Goal: Information Seeking & Learning: Find specific fact

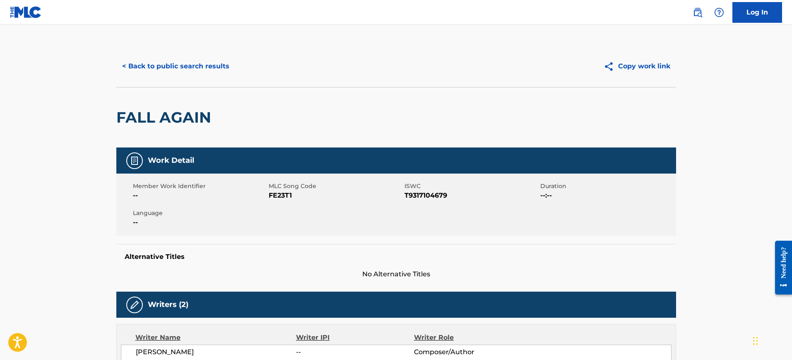
click at [166, 71] on button "< Back to public search results" at bounding box center [175, 66] width 119 height 21
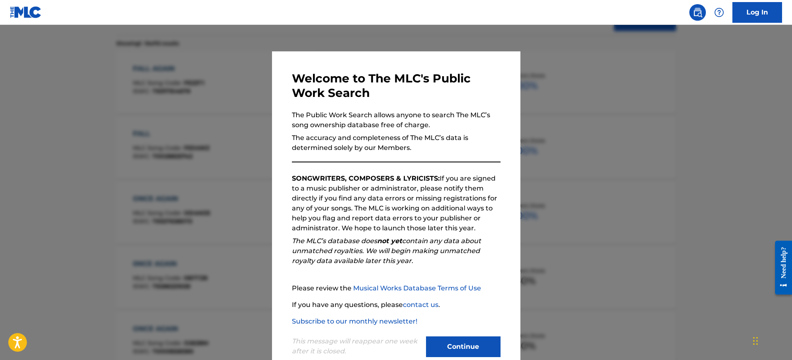
click at [530, 119] on div at bounding box center [396, 205] width 792 height 360
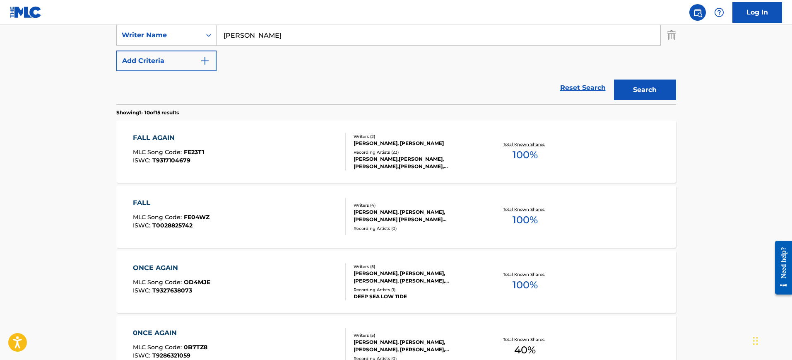
scroll to position [99, 0]
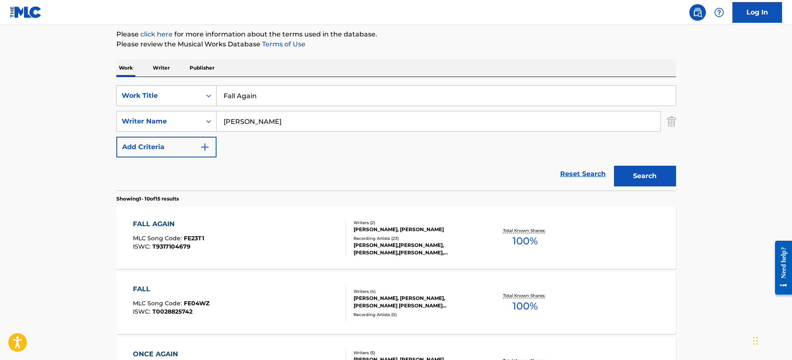
drag, startPoint x: 296, startPoint y: 92, endPoint x: 266, endPoint y: 110, distance: 35.6
click at [169, 89] on div "SearchWithCriteria9b12d5ca-3581-47b7-b856-9b87ea67e574 Work Title Fall Again" at bounding box center [396, 95] width 560 height 21
paste input "PU$$Y FAIRY (OTW) [PERSON_NAME], [PERSON_NAME]"
type input "PU$$Y FAIRY (OTW) [PERSON_NAME], [PERSON_NAME]"
drag, startPoint x: 272, startPoint y: 121, endPoint x: 191, endPoint y: 125, distance: 81.7
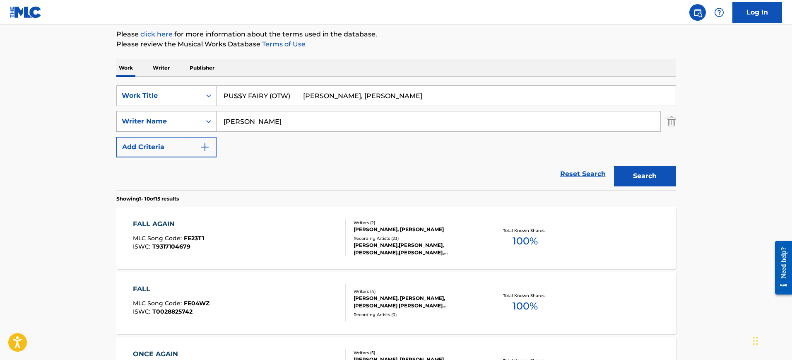
click at [191, 125] on div "SearchWithCriteria7a165815-869b-4113-be23-e833e5d393f5 Writer Name [PERSON_NAME]" at bounding box center [396, 121] width 560 height 21
paste input "PU$$Y FAIRY (OTW) [PERSON_NAME], [PERSON_NAME]"
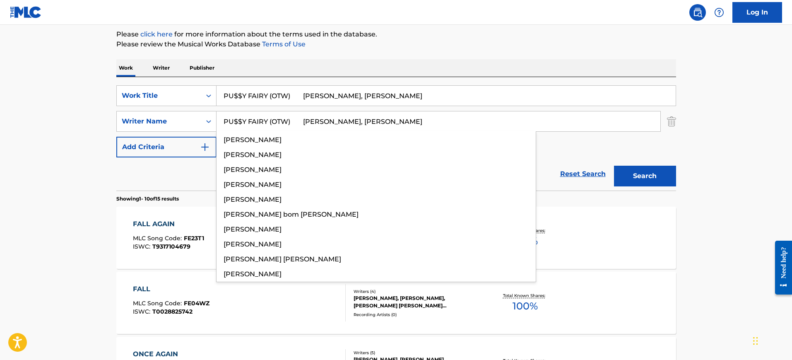
type input "PU$$Y FAIRY (OTW) [PERSON_NAME], [PERSON_NAME]"
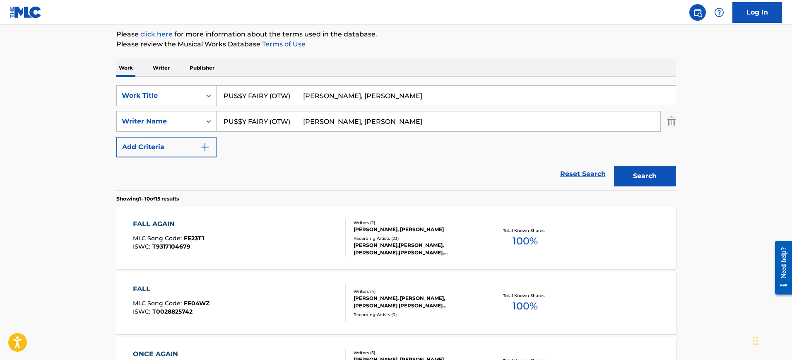
drag, startPoint x: 267, startPoint y: 94, endPoint x: 477, endPoint y: 113, distance: 210.0
click at [477, 113] on div "SearchWithCriteria9b12d5ca-3581-47b7-b856-9b87ea67e574 Work Title PU$$Y FAIRY (…" at bounding box center [396, 121] width 560 height 72
type input "PU$$Y FAIRY"
drag, startPoint x: 401, startPoint y: 120, endPoint x: 125, endPoint y: 122, distance: 275.8
click at [125, 122] on div "SearchWithCriteria7a165815-869b-4113-be23-e833e5d393f5 Writer Name [PERSON_NAME…" at bounding box center [396, 121] width 560 height 21
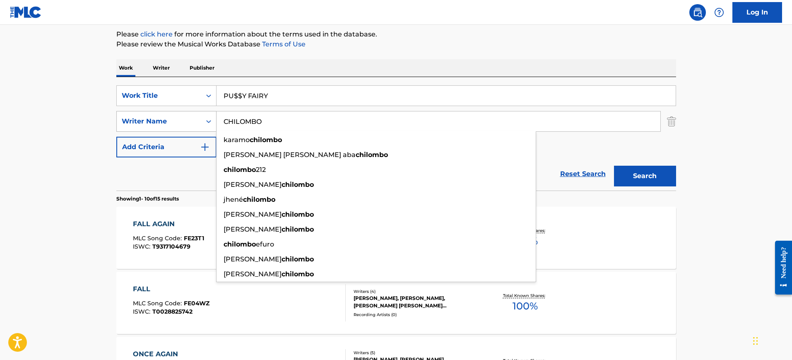
type input "CHILOMBO"
click at [614, 166] on button "Search" at bounding box center [645, 176] width 62 height 21
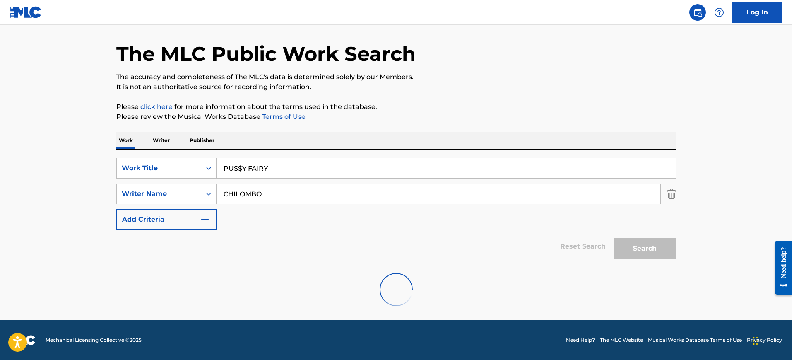
scroll to position [26, 0]
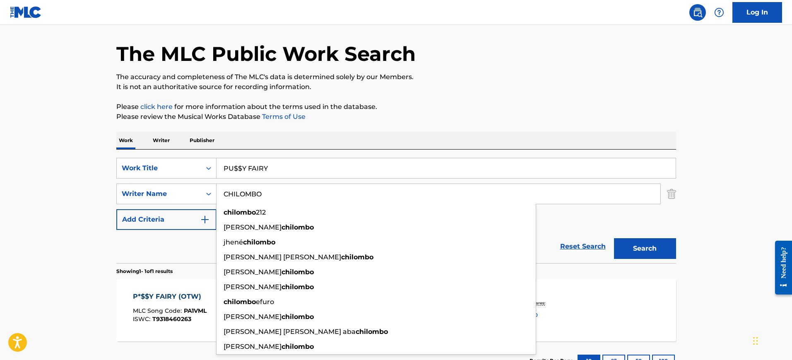
click at [505, 110] on p "Please click here for more information about the terms used in the database." at bounding box center [396, 107] width 560 height 10
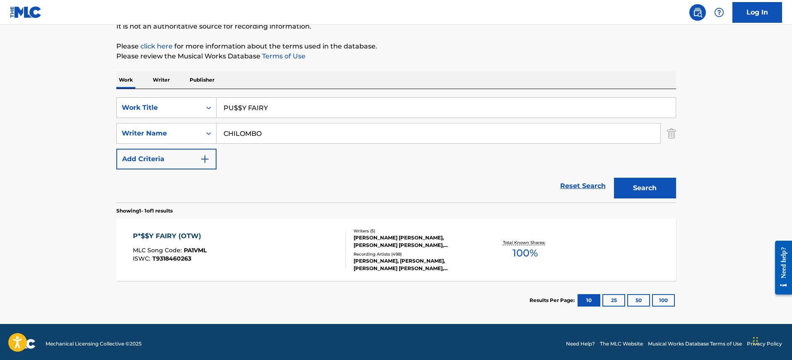
scroll to position [91, 0]
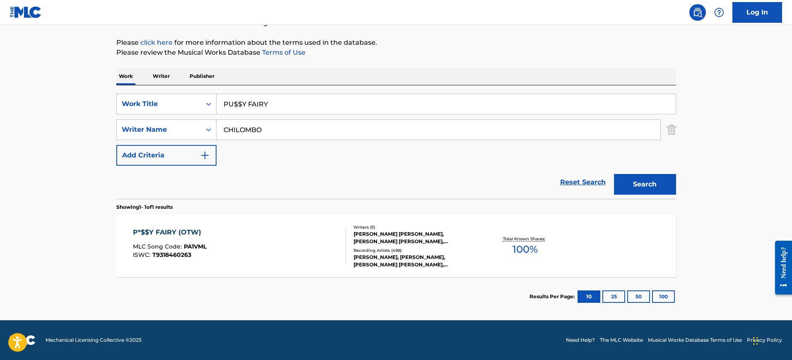
click at [204, 225] on div "P*$$Y FAIRY (OTW) MLC Song Code : PA1VML ISWC : T9318460263 Writers ( 5 ) [PERS…" at bounding box center [396, 246] width 560 height 62
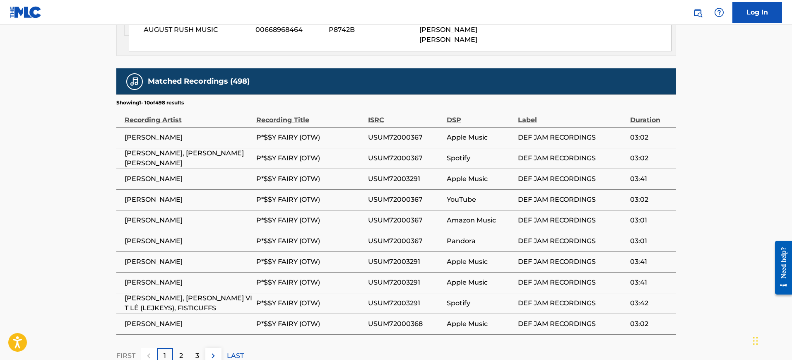
scroll to position [1139, 0]
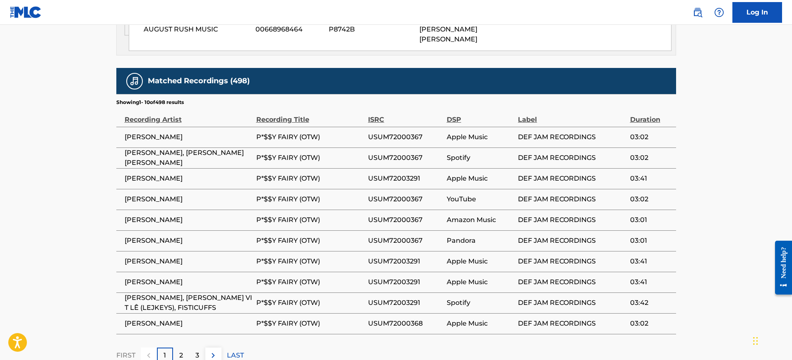
click at [182, 347] on div "2" at bounding box center [181, 355] width 16 height 16
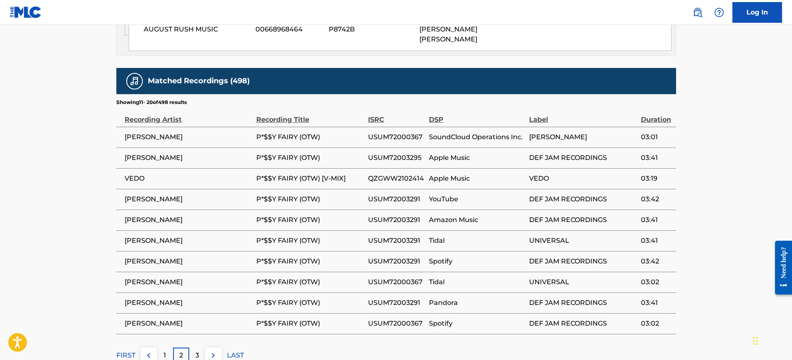
click at [197, 350] on p "3" at bounding box center [197, 355] width 4 height 10
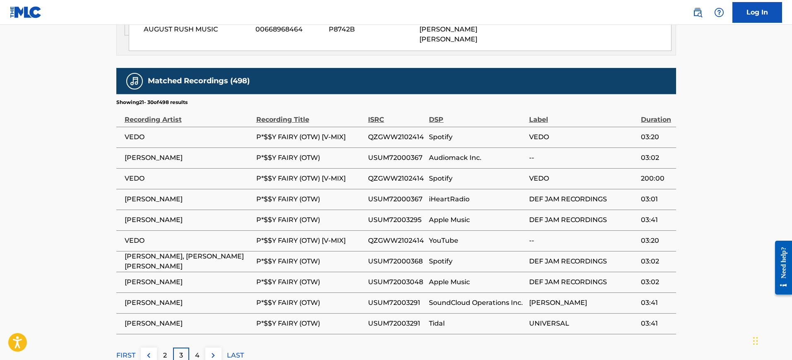
click at [193, 347] on div "4" at bounding box center [197, 355] width 16 height 16
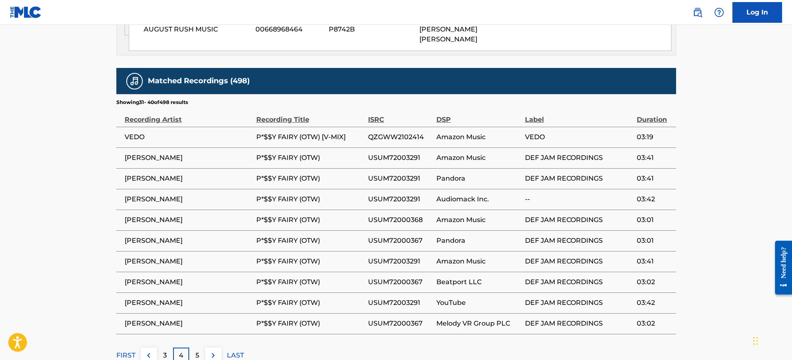
click at [197, 350] on p "5" at bounding box center [197, 355] width 4 height 10
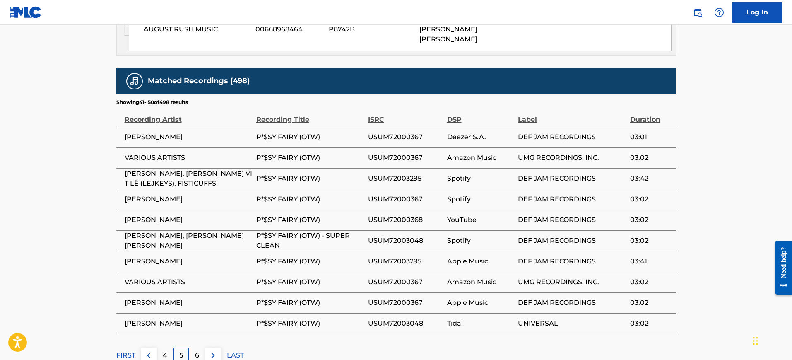
click at [197, 350] on p "6" at bounding box center [197, 355] width 4 height 10
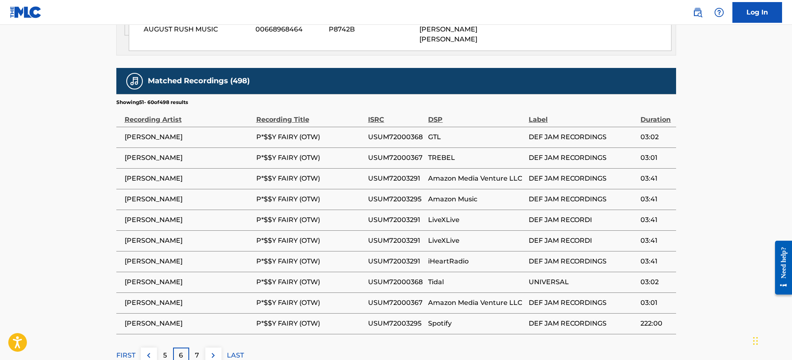
click at [198, 350] on p "7" at bounding box center [197, 355] width 4 height 10
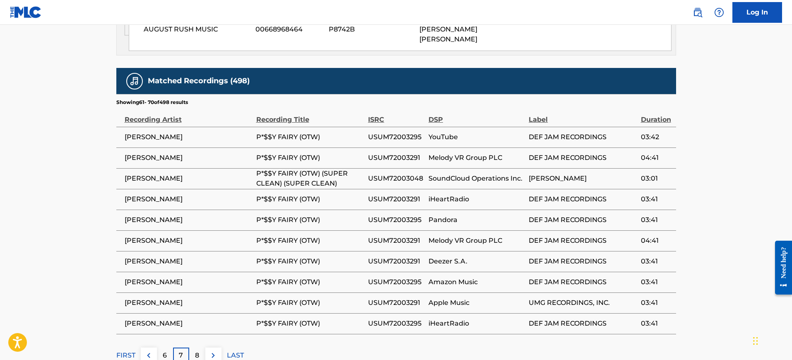
click at [198, 350] on p "8" at bounding box center [197, 355] width 4 height 10
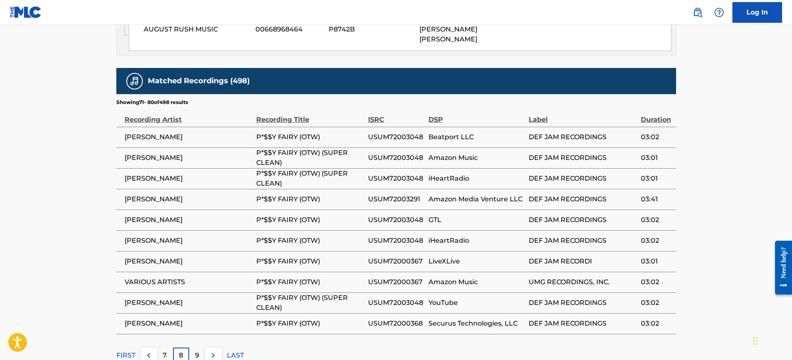
click at [198, 350] on p "9" at bounding box center [197, 355] width 4 height 10
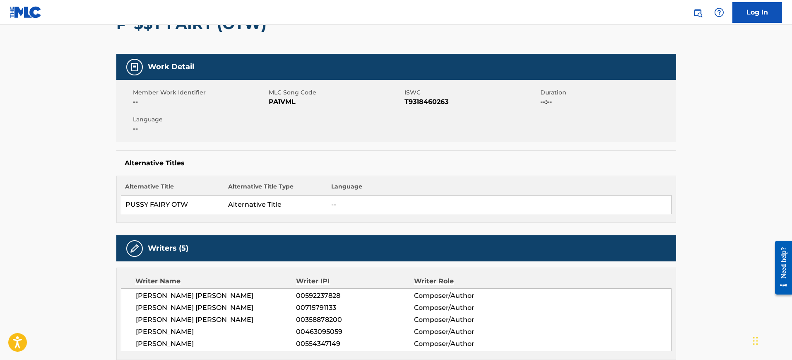
scroll to position [0, 0]
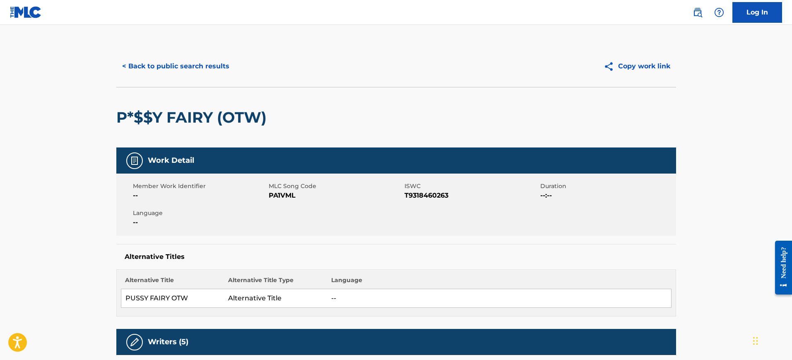
click at [204, 75] on button "< Back to public search results" at bounding box center [175, 66] width 119 height 21
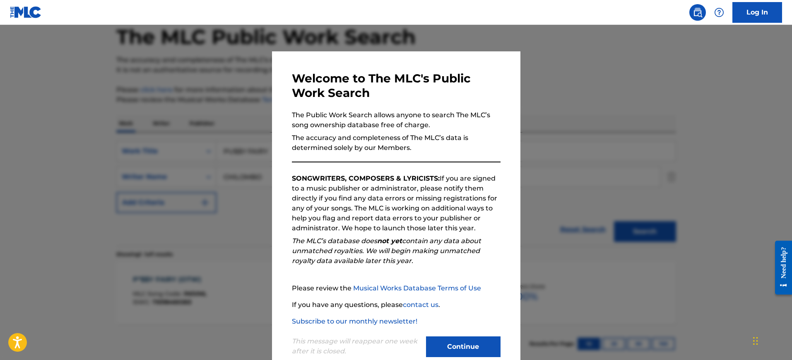
click at [552, 112] on div at bounding box center [396, 205] width 792 height 360
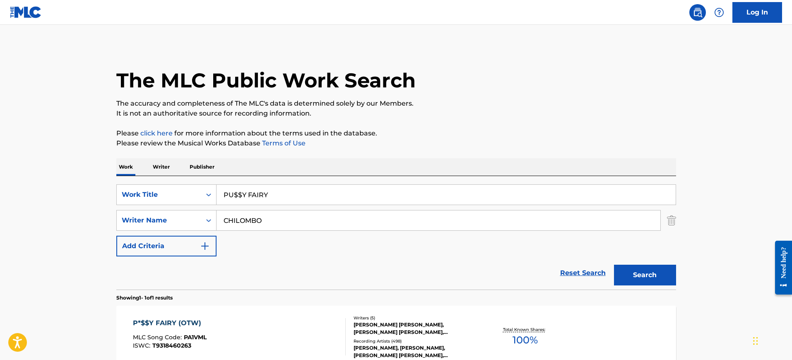
drag, startPoint x: 301, startPoint y: 199, endPoint x: 235, endPoint y: 200, distance: 66.3
click at [219, 200] on input "PU$$Y FAIRY" at bounding box center [446, 195] width 459 height 20
paste input "VIOLINS [PERSON_NAME]"
type input "VIOLINS [PERSON_NAME]"
drag, startPoint x: 238, startPoint y: 223, endPoint x: 191, endPoint y: 224, distance: 47.2
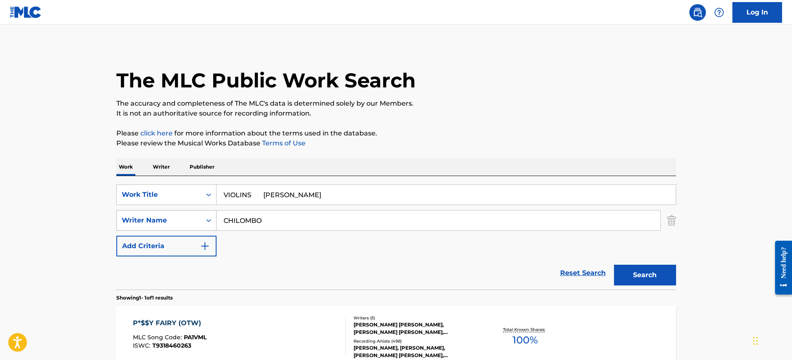
click at [180, 224] on div "SearchWithCriteria7a165815-869b-4113-be23-e833e5d393f5 Writer Name CHILOMBO" at bounding box center [396, 220] width 560 height 21
paste input "VIOLINS [PERSON_NAME]"
type input "VIOLINS [PERSON_NAME]"
drag, startPoint x: 257, startPoint y: 199, endPoint x: 418, endPoint y: 200, distance: 161.1
click at [418, 200] on input "VIOLINS [PERSON_NAME]" at bounding box center [446, 195] width 459 height 20
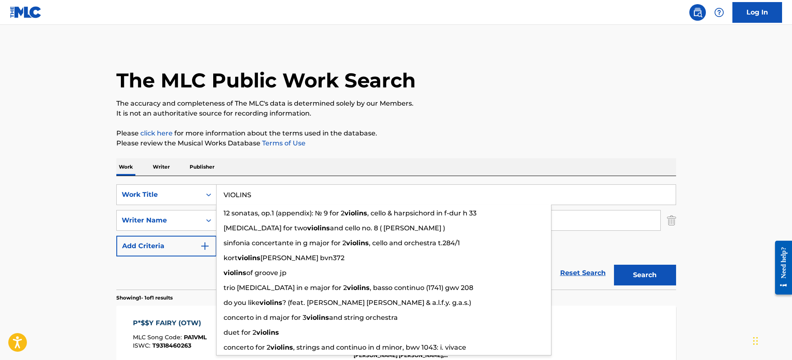
type input "VIOLINS"
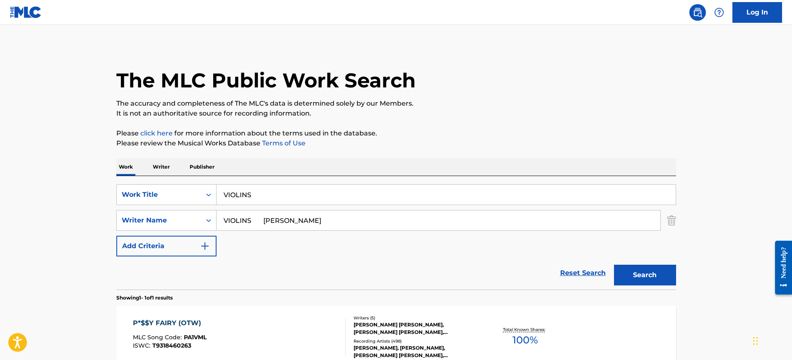
click at [354, 154] on div "The MLC Public Work Search The accuracy and completeness of The MLC's data is d…" at bounding box center [396, 226] width 580 height 361
drag, startPoint x: 322, startPoint y: 221, endPoint x: 209, endPoint y: 227, distance: 113.2
click at [209, 227] on div "SearchWithCriteria7a165815-869b-4113-be23-e833e5d393f5 Writer Name VIOLINS [PER…" at bounding box center [396, 220] width 560 height 21
type input "[PERSON_NAME]"
click at [614, 265] on button "Search" at bounding box center [645, 275] width 62 height 21
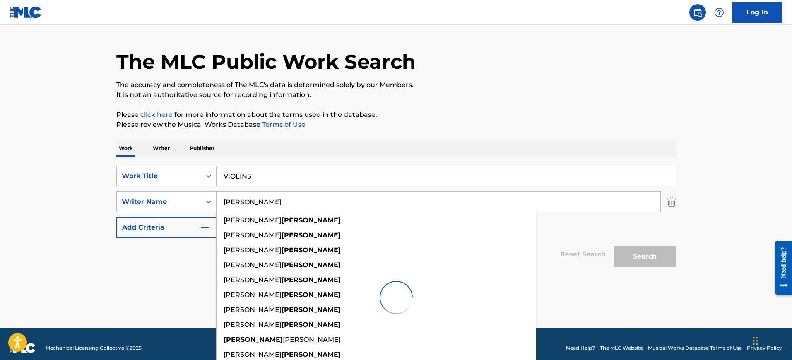
scroll to position [26, 0]
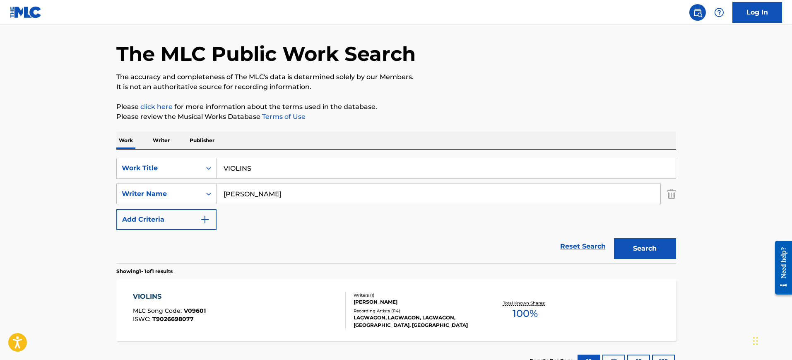
click at [506, 132] on div "Work Writer Publisher" at bounding box center [396, 140] width 560 height 17
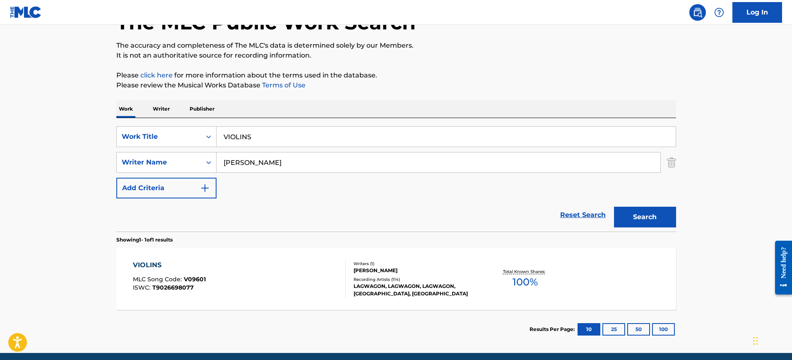
scroll to position [91, 0]
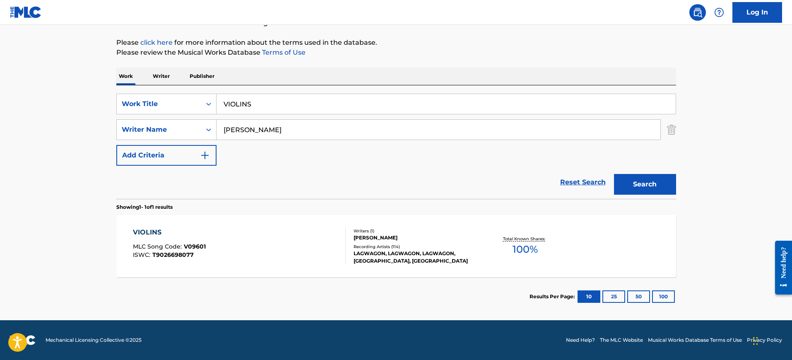
click at [356, 224] on div "VIOLINS MLC Song Code : V09601 ISWC : T9026698077 Writers ( 1 ) [PERSON_NAME] R…" at bounding box center [396, 246] width 560 height 62
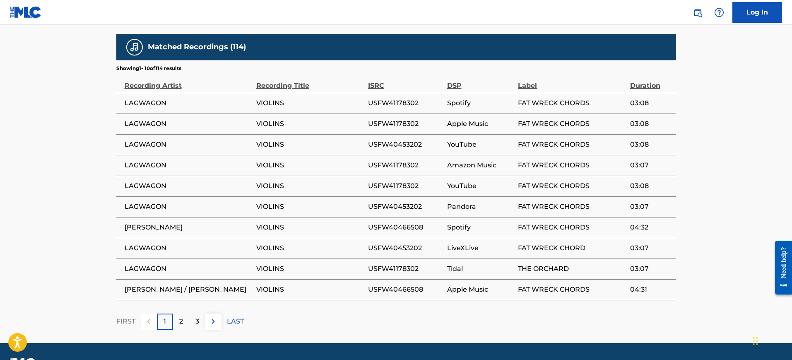
scroll to position [506, 0]
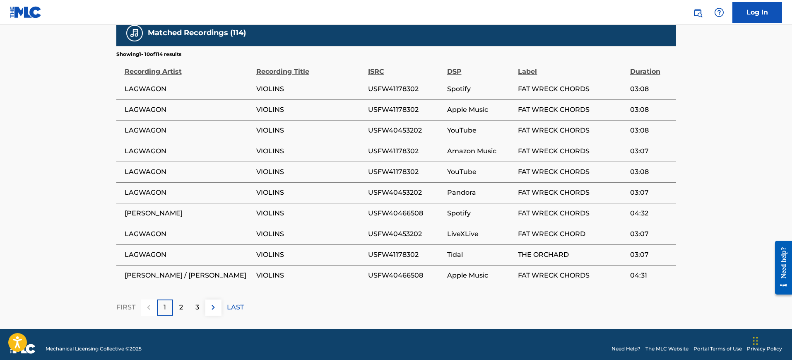
click at [321, 188] on span "VIOLINS" at bounding box center [310, 193] width 108 height 10
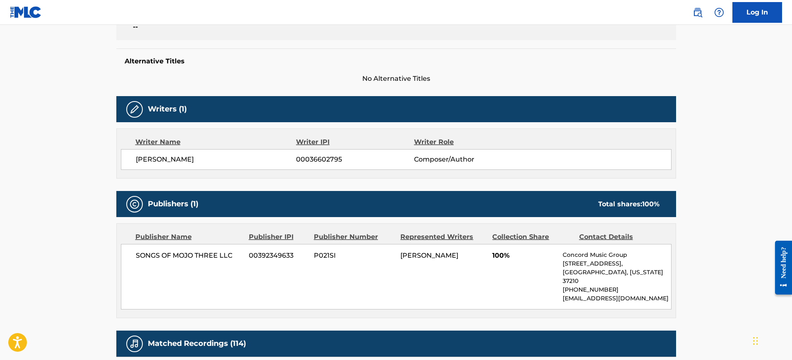
scroll to position [0, 0]
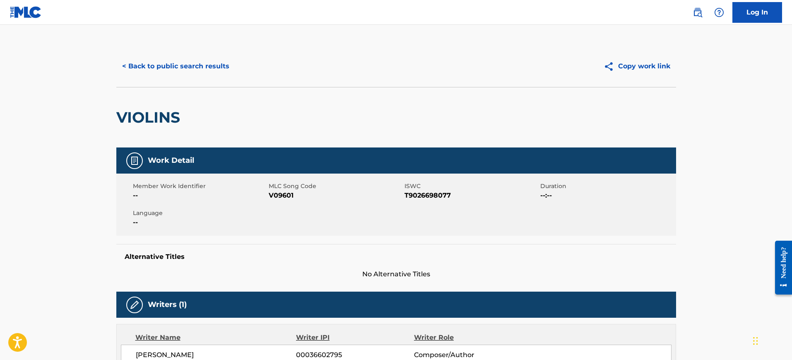
click at [163, 66] on button "< Back to public search results" at bounding box center [175, 66] width 119 height 21
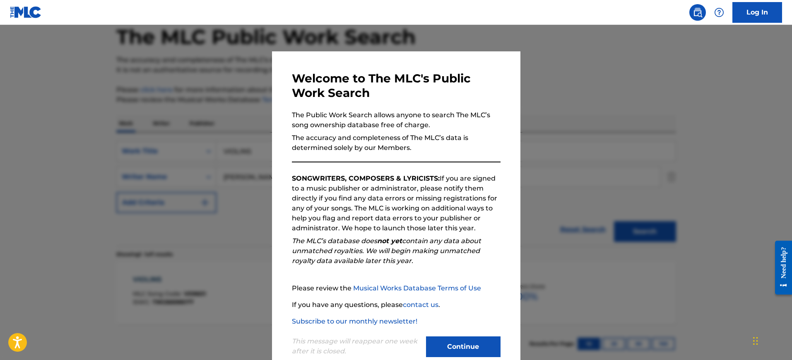
click at [583, 104] on div at bounding box center [396, 205] width 792 height 360
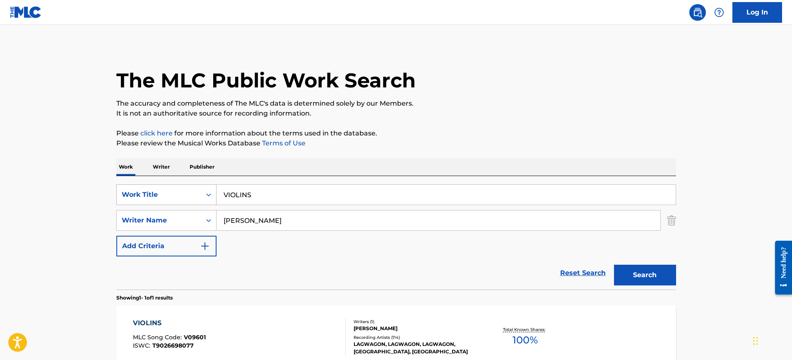
drag, startPoint x: 284, startPoint y: 195, endPoint x: 201, endPoint y: 198, distance: 82.9
click at [207, 198] on div "SearchWithCriteria9b12d5ca-3581-47b7-b856-9b87ea67e574 Work Title VIOLINS" at bounding box center [396, 194] width 560 height 21
paste input "SNOW [PERSON_NAME]"
type input "SNOW [PERSON_NAME]"
drag, startPoint x: 270, startPoint y: 219, endPoint x: 201, endPoint y: 216, distance: 69.2
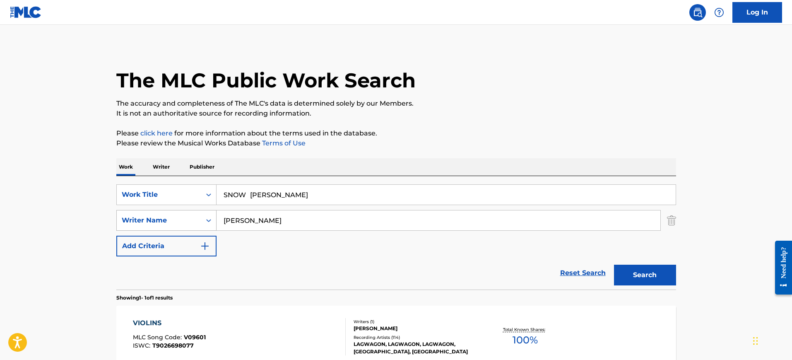
click at [166, 222] on div "SearchWithCriteria7a165815-869b-4113-be23-e833e5d393f5 Writer Name [PERSON_NAME]" at bounding box center [396, 220] width 560 height 21
paste input "SNOW [PERSON_NAME]"
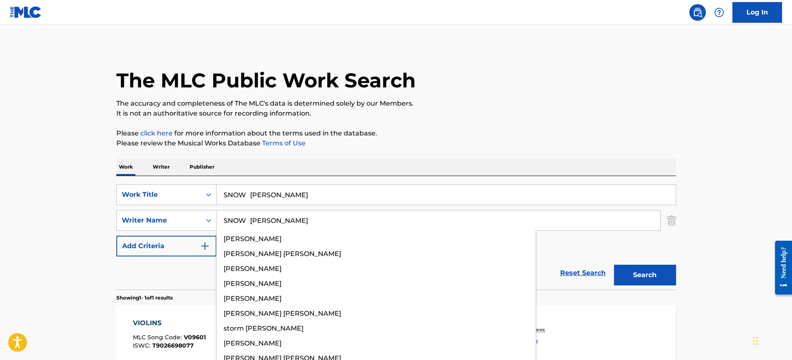
type input "SNOW [PERSON_NAME]"
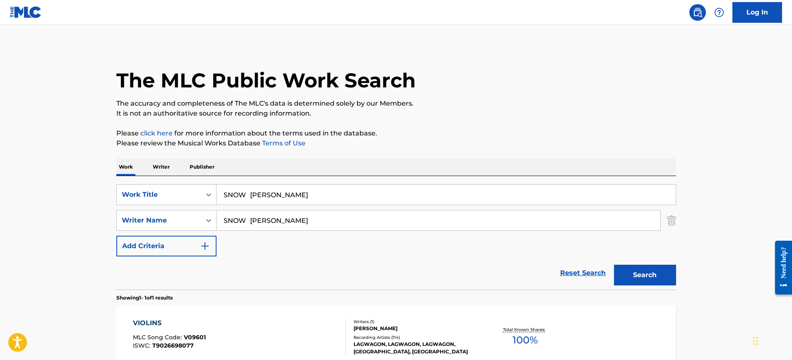
drag, startPoint x: 249, startPoint y: 194, endPoint x: 412, endPoint y: 202, distance: 162.5
click at [412, 202] on input "SNOW [PERSON_NAME]" at bounding box center [446, 195] width 459 height 20
type input "SNOW"
click at [475, 135] on p "Please click here for more information about the terms used in the database." at bounding box center [396, 133] width 560 height 10
drag, startPoint x: 279, startPoint y: 221, endPoint x: 105, endPoint y: 231, distance: 174.2
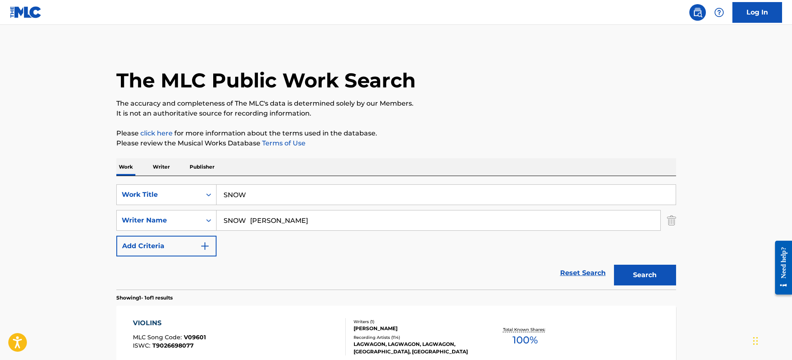
click at [105, 231] on main "The MLC Public Work Search The accuracy and completeness of The MLC's data is d…" at bounding box center [396, 218] width 792 height 386
click at [614, 265] on button "Search" at bounding box center [645, 275] width 62 height 21
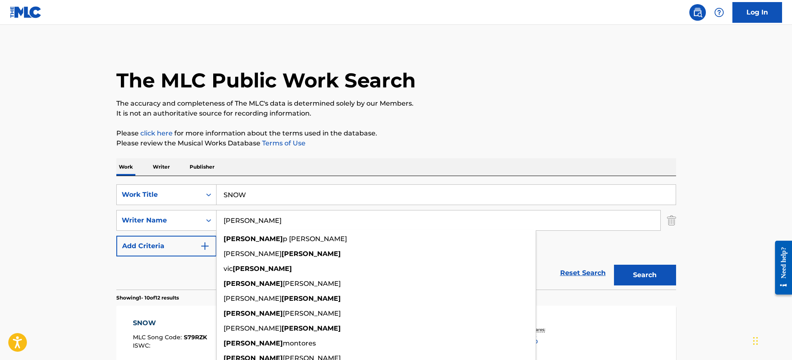
click at [460, 101] on p "The accuracy and completeness of The MLC's data is determined solely by our Mem…" at bounding box center [396, 104] width 560 height 10
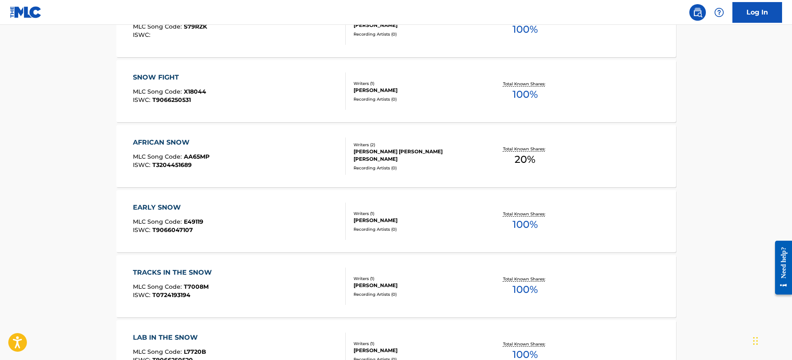
scroll to position [104, 0]
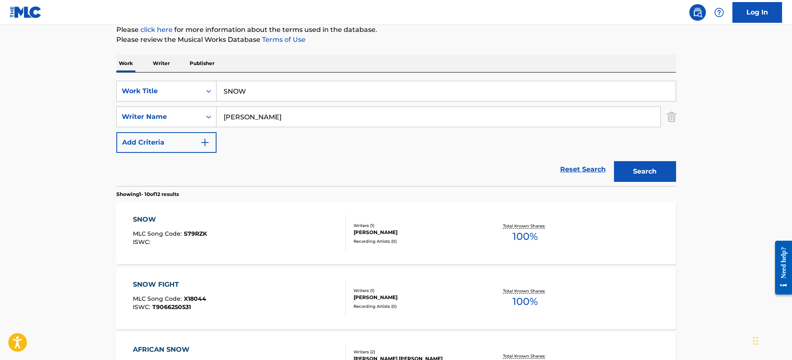
drag, startPoint x: 257, startPoint y: 116, endPoint x: 248, endPoint y: 120, distance: 9.5
click at [178, 116] on div "SearchWithCriteria7a165815-869b-4113-be23-e833e5d393f5 Writer Name [PERSON_NAME]" at bounding box center [396, 116] width 560 height 21
paste input "SNOW [GEOGRAPHIC_DATA]"
drag, startPoint x: 254, startPoint y: 118, endPoint x: 159, endPoint y: 127, distance: 95.7
click at [159, 127] on div "SearchWithCriteria9b12d5ca-3581-47b7-b856-9b87ea67e574 Work Title SNOW SearchWi…" at bounding box center [396, 117] width 560 height 72
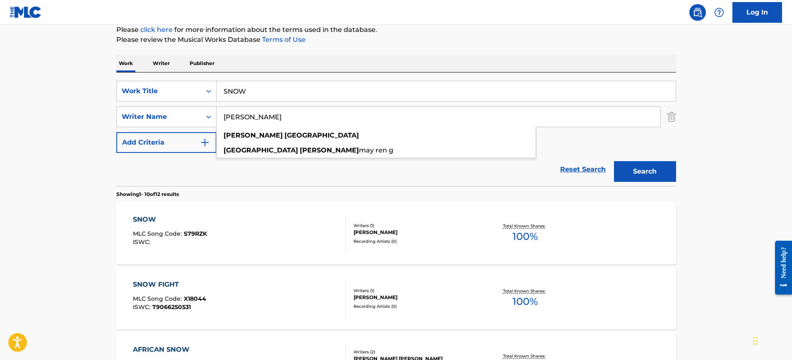
drag, startPoint x: 250, startPoint y: 117, endPoint x: 499, endPoint y: 115, distance: 248.9
click at [499, 115] on input "[PERSON_NAME]" at bounding box center [439, 117] width 444 height 20
type input "[GEOGRAPHIC_DATA]"
click at [614, 161] on button "Search" at bounding box center [645, 171] width 62 height 21
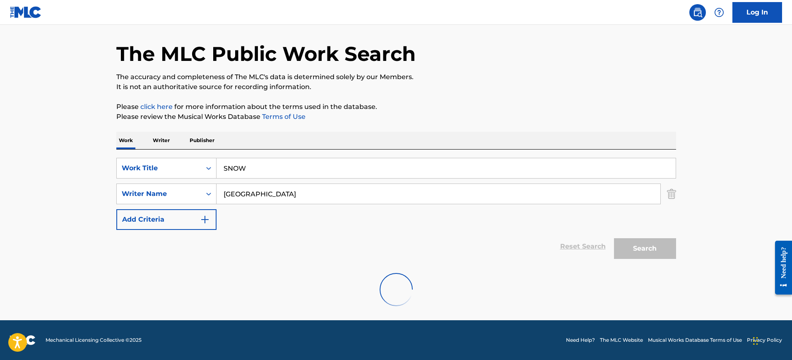
scroll to position [26, 0]
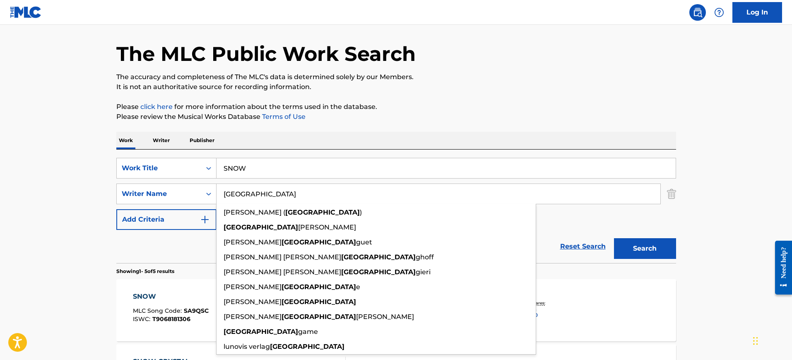
click at [614, 238] on button "Search" at bounding box center [645, 248] width 62 height 21
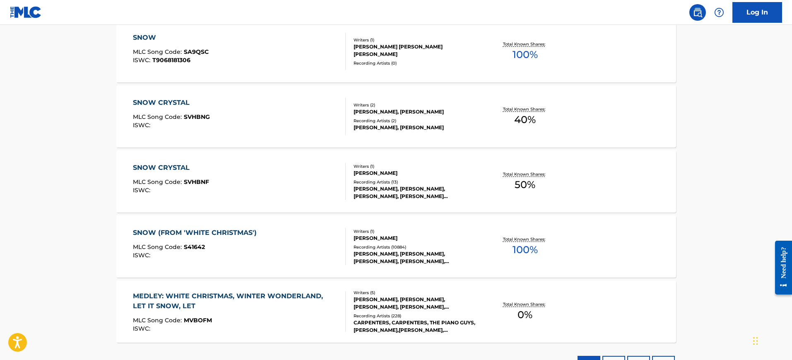
scroll to position [337, 0]
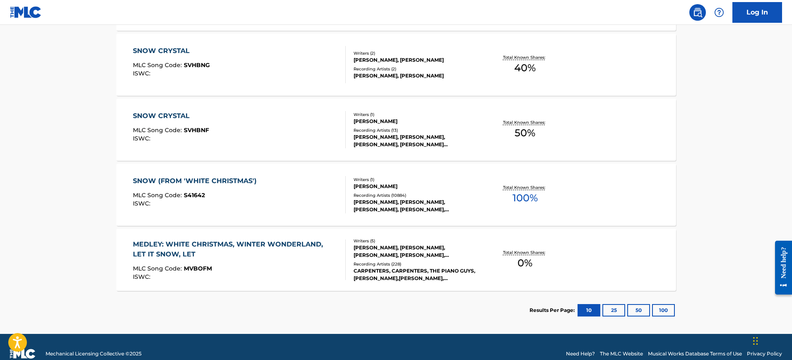
click at [277, 183] on div "SNOW (FROM 'WHITE CHRISTMAS') MLC Song Code : S41642 ISWC :" at bounding box center [239, 194] width 213 height 37
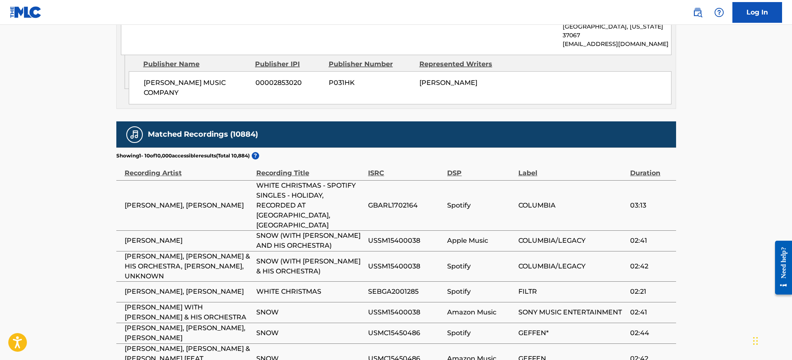
scroll to position [518, 0]
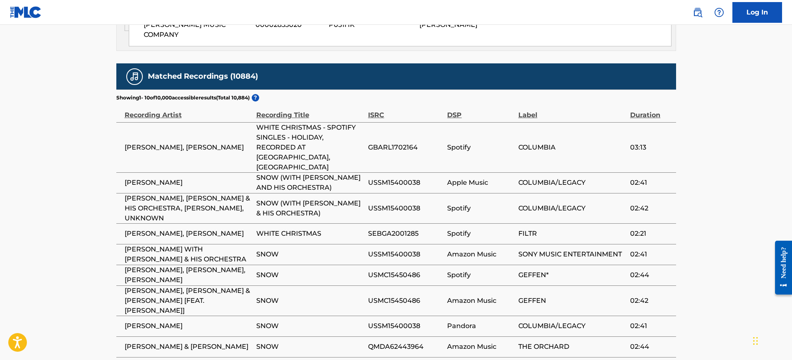
click at [537, 229] on span "FILTR" at bounding box center [572, 234] width 108 height 10
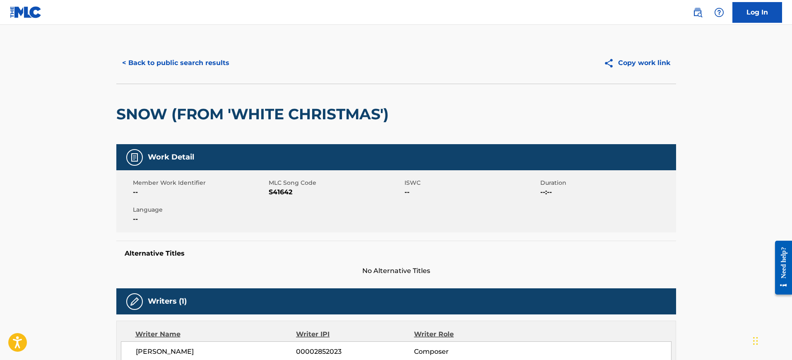
scroll to position [0, 0]
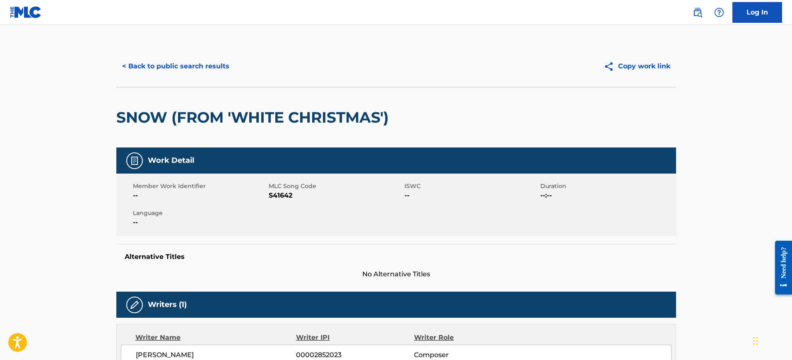
click at [141, 70] on button "< Back to public search results" at bounding box center [175, 66] width 119 height 21
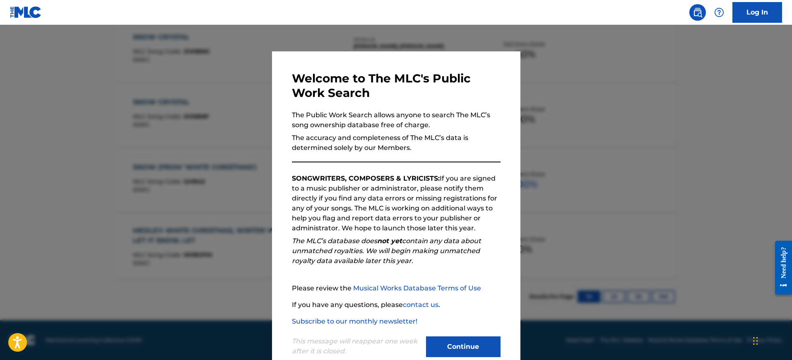
click at [533, 106] on div at bounding box center [396, 205] width 792 height 360
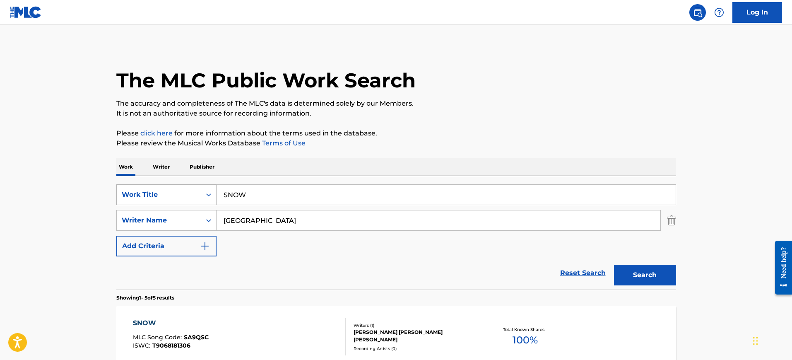
drag, startPoint x: 260, startPoint y: 193, endPoint x: 178, endPoint y: 192, distance: 82.8
click at [181, 194] on div "SearchWithCriteria9b12d5ca-3581-47b7-b856-9b87ea67e574 Work Title SNOW" at bounding box center [396, 194] width 560 height 21
paste input "Everything Happens To Me"
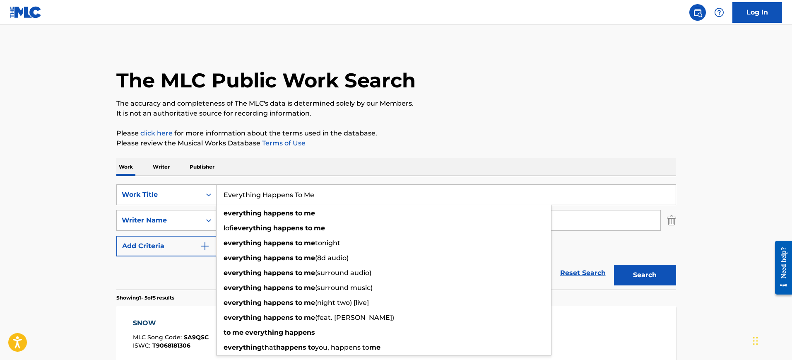
type input "Everything Happens To Me"
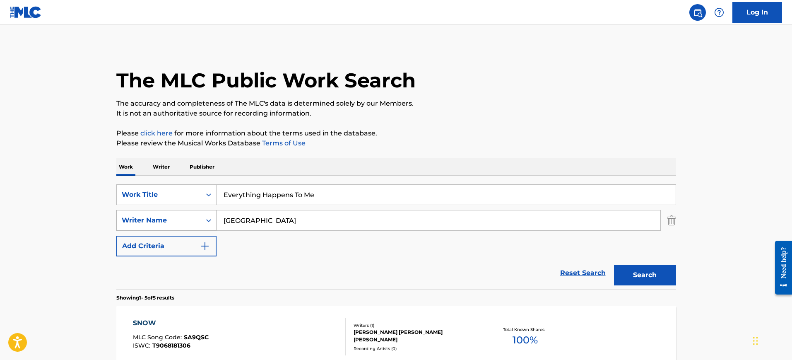
drag, startPoint x: 259, startPoint y: 224, endPoint x: 188, endPoint y: 224, distance: 70.4
click at [188, 224] on div "SearchWithCriteria7a165815-869b-4113-be23-e833e5d393f5 Writer Name [GEOGRAPHIC_…" at bounding box center [396, 220] width 560 height 21
paste input "[PERSON_NAME]"
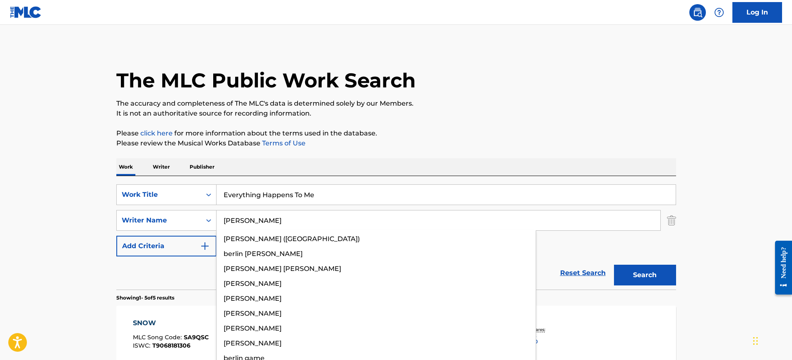
type input "[PERSON_NAME]"
click at [614, 265] on button "Search" at bounding box center [645, 275] width 62 height 21
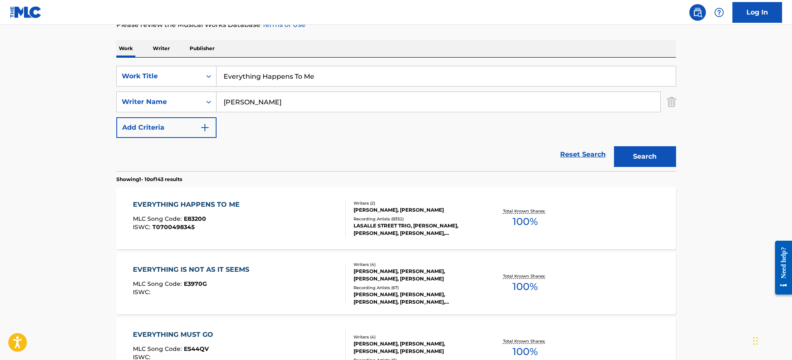
scroll to position [130, 0]
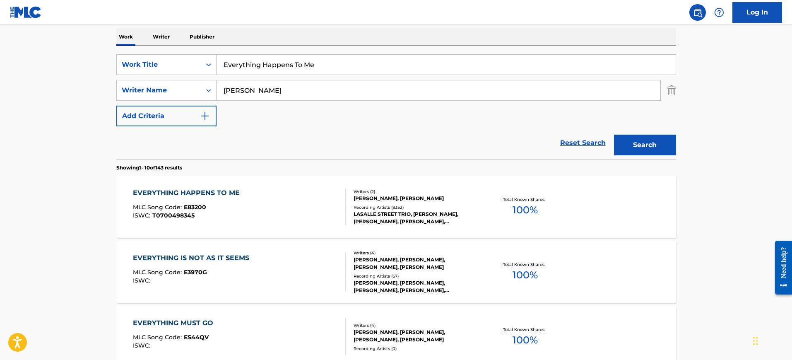
click at [295, 187] on div "EVERYTHING HAPPENS TO ME MLC Song Code : E83200 ISWC : T0700498345 Writers ( 2 …" at bounding box center [396, 207] width 560 height 62
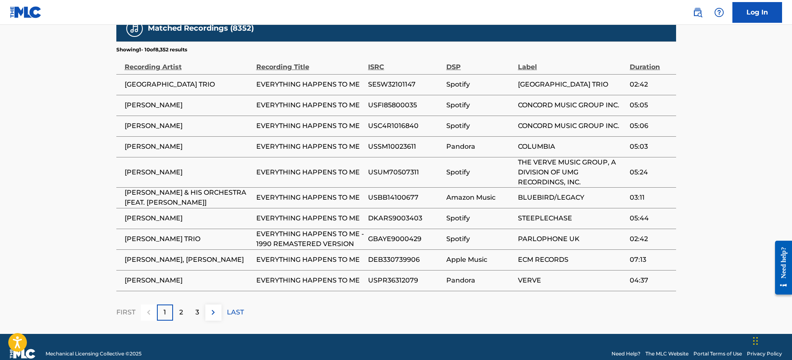
scroll to position [569, 0]
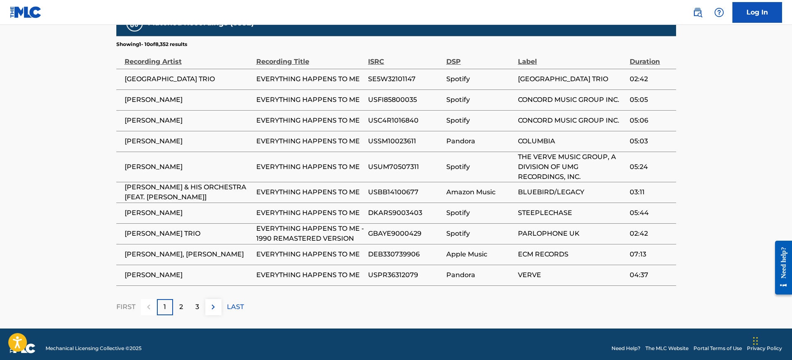
click at [183, 315] on div "2" at bounding box center [181, 307] width 16 height 16
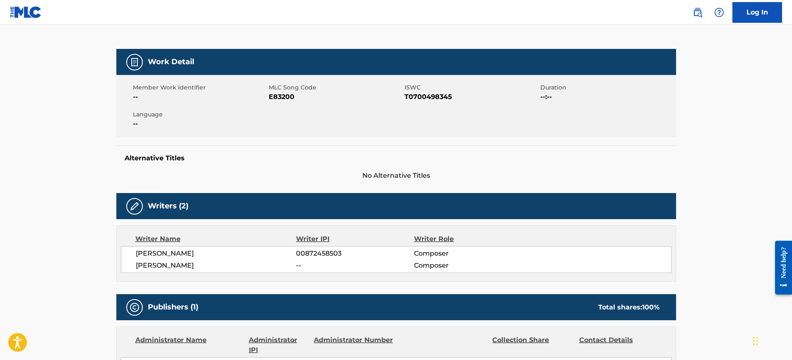
scroll to position [155, 0]
